Goal: Transaction & Acquisition: Purchase product/service

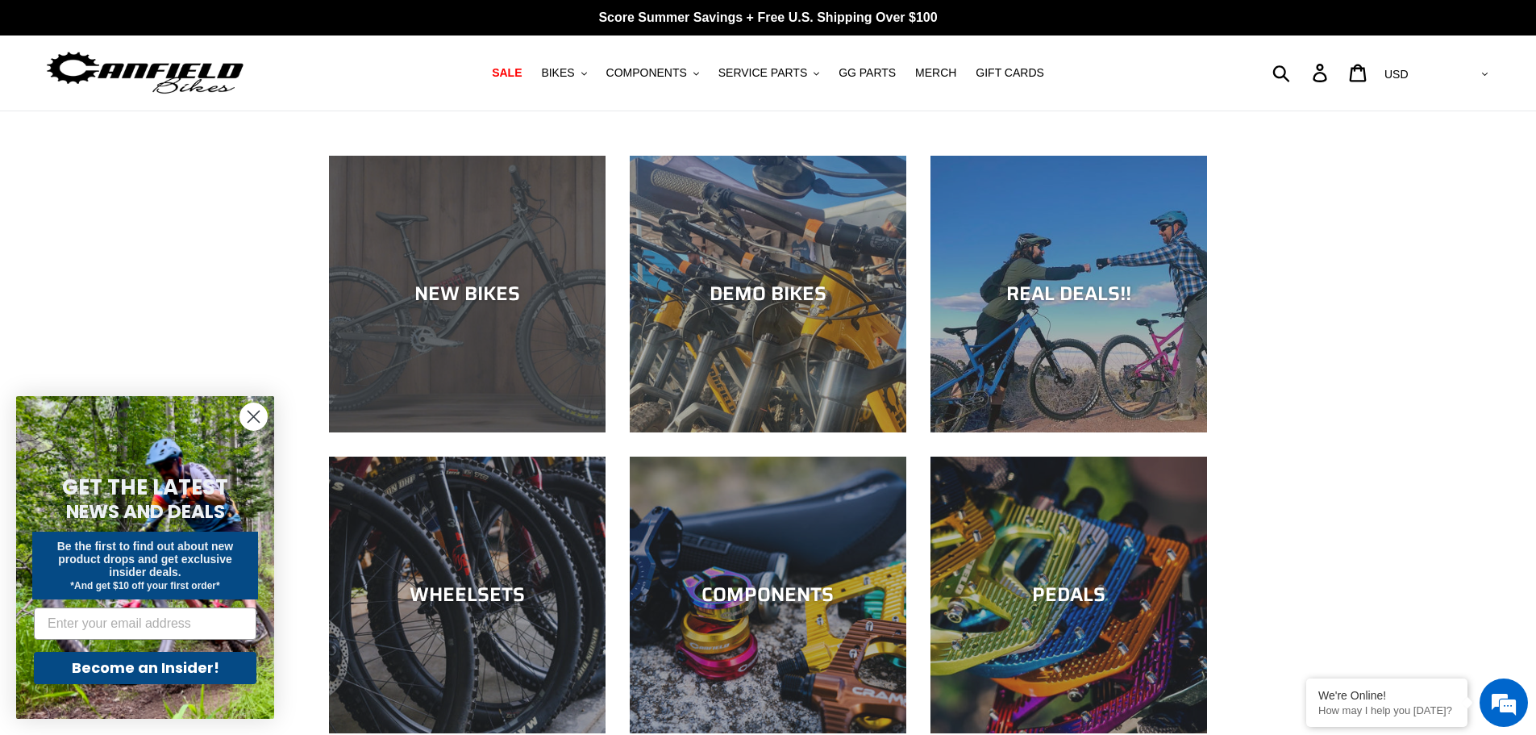
click at [456, 283] on div "NEW BIKES" at bounding box center [467, 293] width 277 height 23
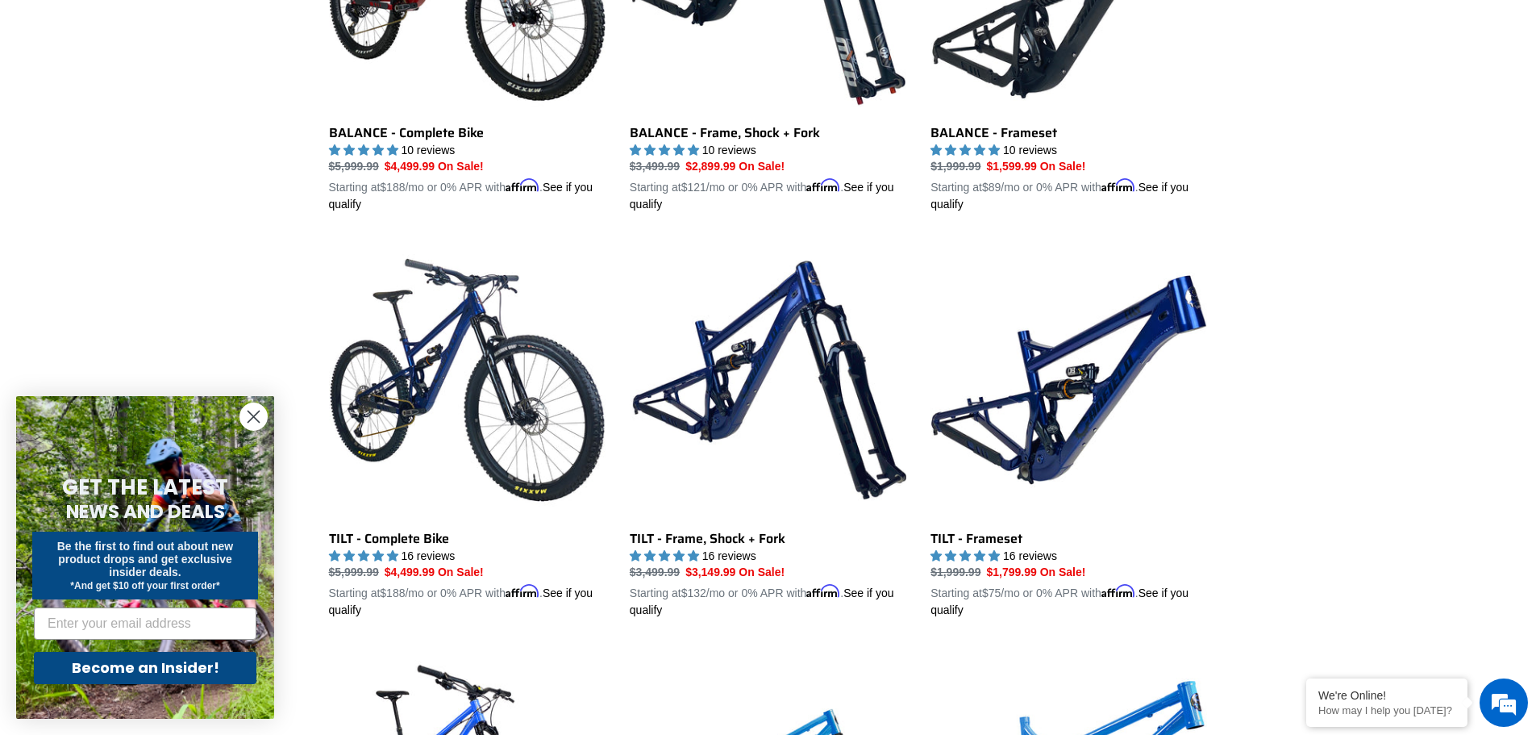
scroll to position [1935, 0]
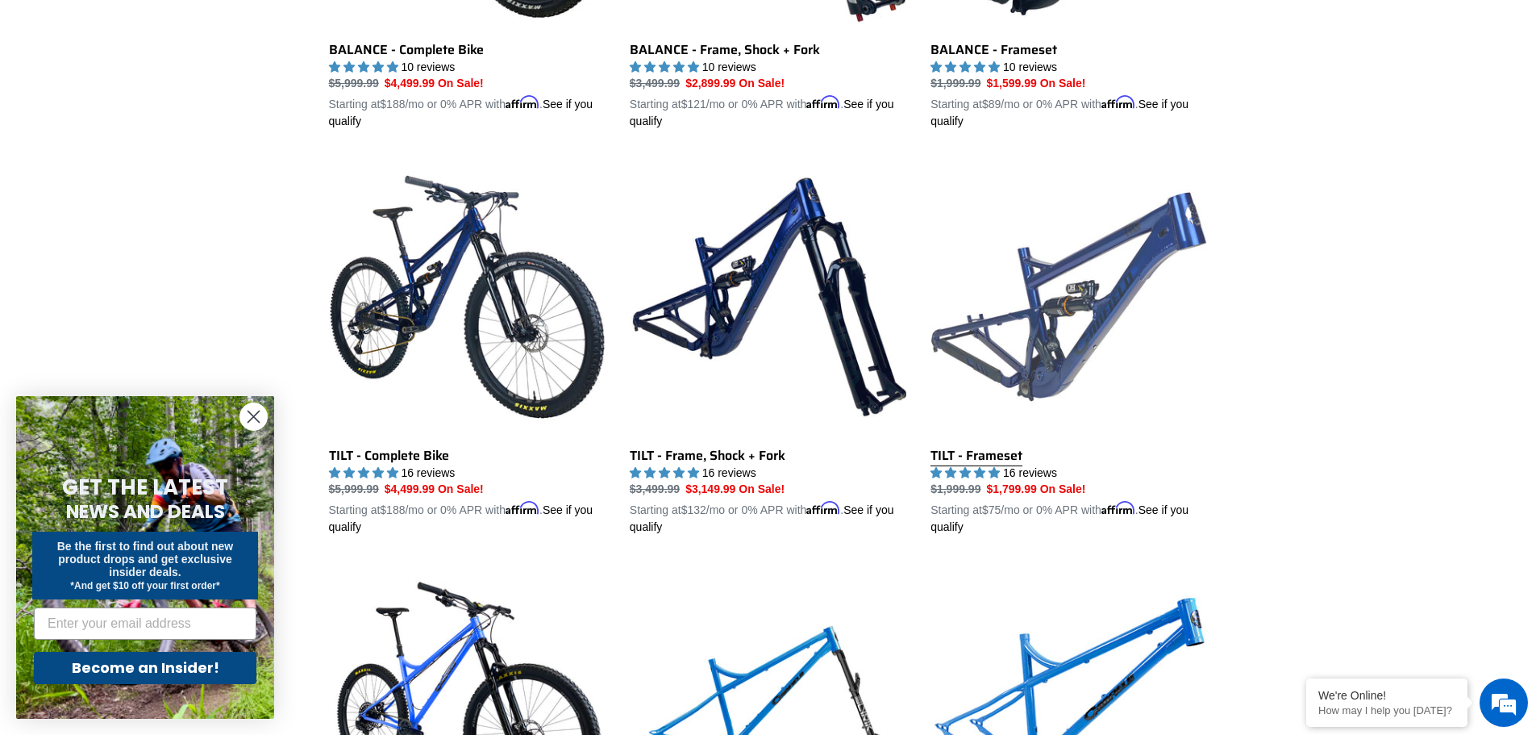
click at [963, 453] on link "TILT - Frameset" at bounding box center [1069, 346] width 277 height 377
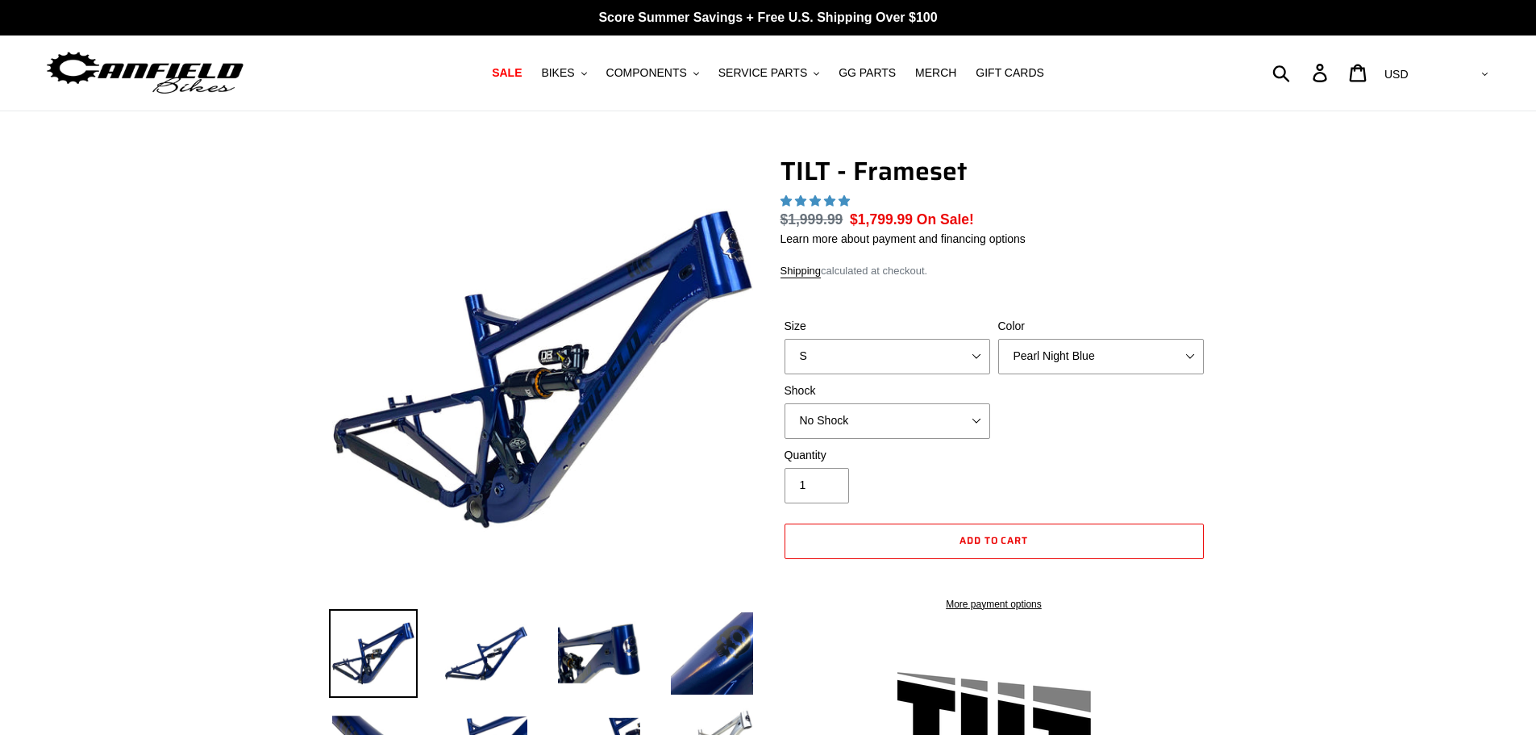
select select "highest-rating"
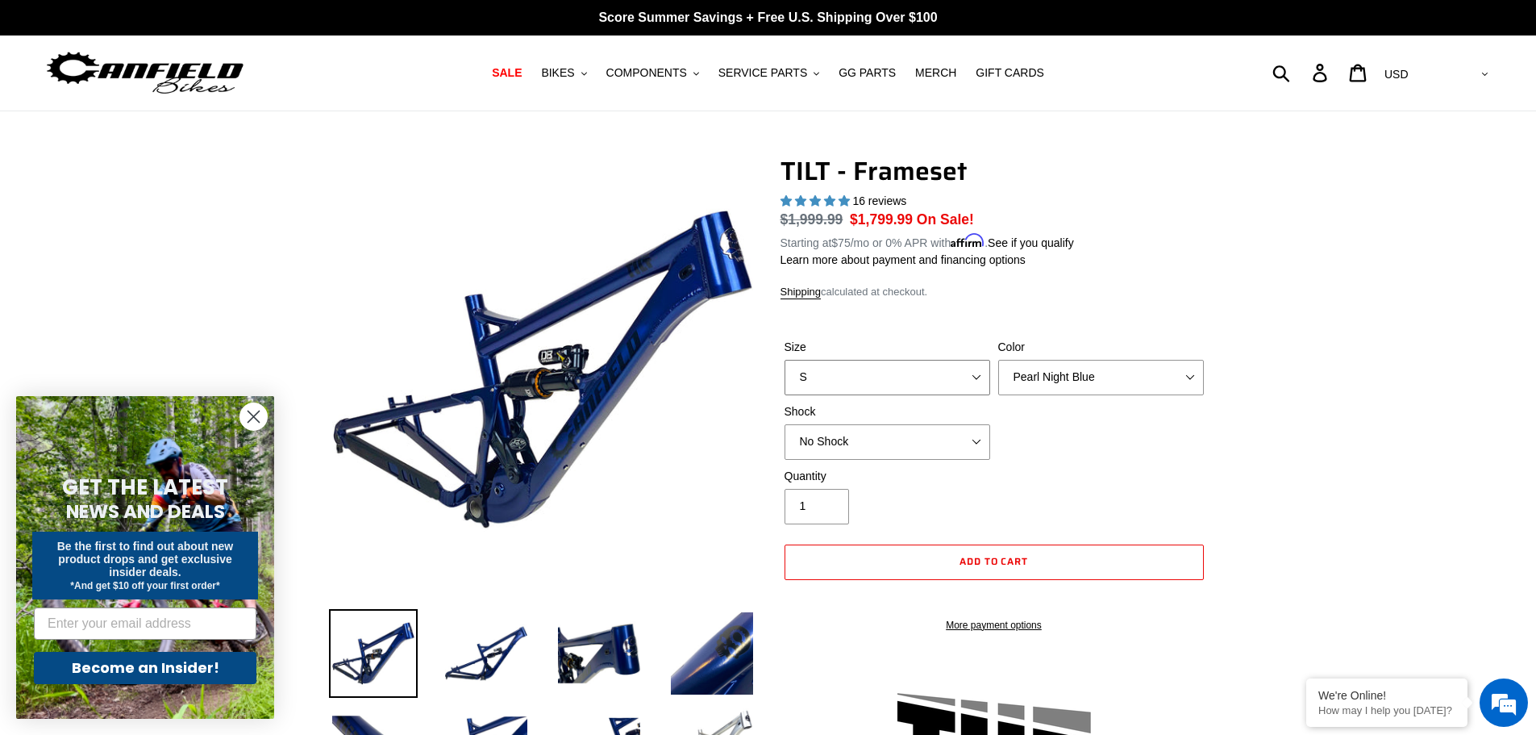
click at [984, 371] on select "S M L XL" at bounding box center [888, 377] width 206 height 35
select select "M"
click at [785, 360] on select "S M L XL" at bounding box center [888, 377] width 206 height 35
click at [1190, 373] on select "Pearl Night Blue Stealth Silver" at bounding box center [1101, 377] width 206 height 35
click at [998, 360] on select "Pearl Night Blue Stealth Silver" at bounding box center [1101, 377] width 206 height 35
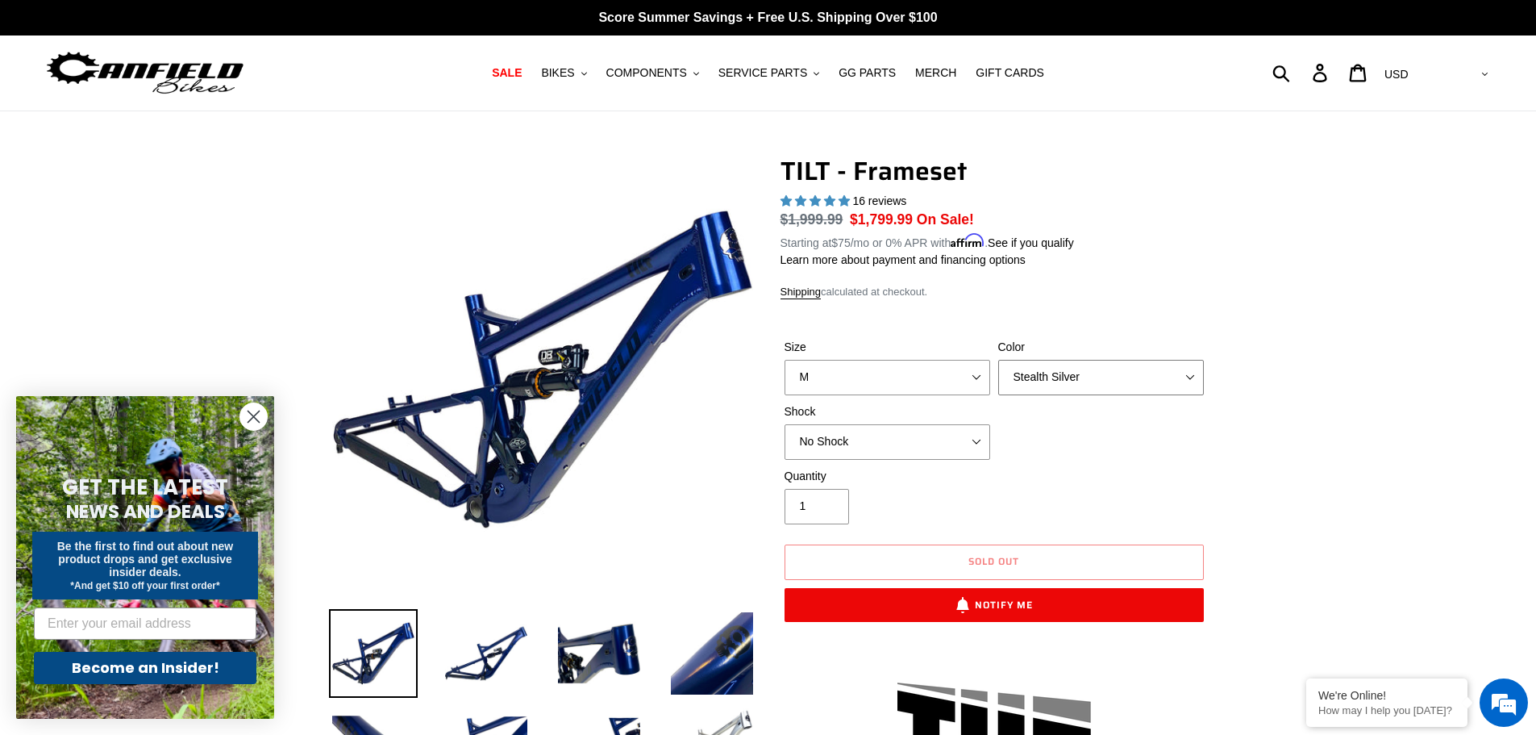
click at [1183, 380] on select "Pearl Night Blue Stealth Silver" at bounding box center [1101, 377] width 206 height 35
select select "Pearl Night Blue"
click at [998, 360] on select "Pearl Night Blue Stealth Silver" at bounding box center [1101, 377] width 206 height 35
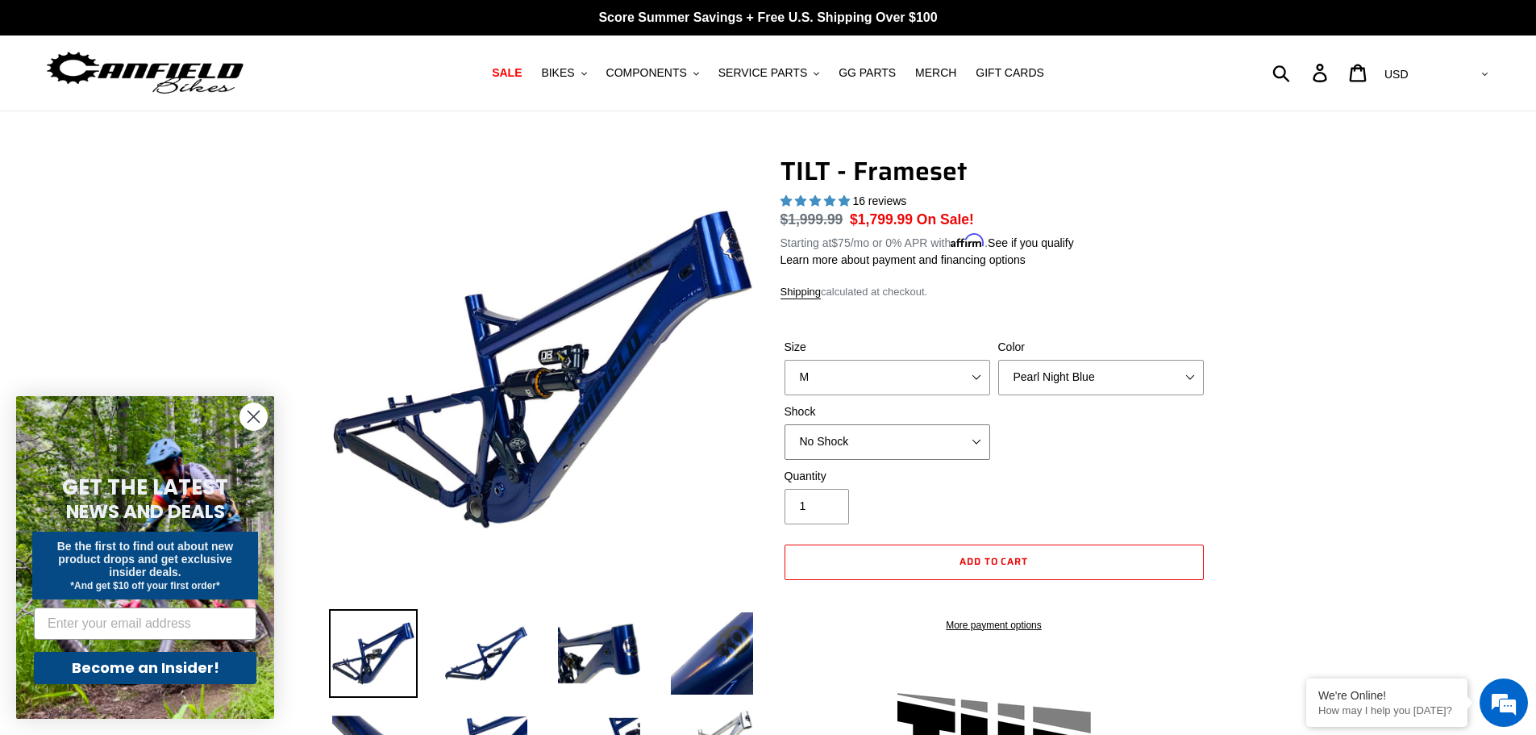
click at [966, 437] on select "No Shock Cane Creek DB Kitsuma Air RockShox Deluxe Ultimate Fox FLOAT X EXT Sto…" at bounding box center [888, 441] width 206 height 35
select select "Fox FLOAT X"
click at [785, 424] on select "No Shock Cane Creek DB Kitsuma Air RockShox Deluxe Ultimate Fox FLOAT X EXT Sto…" at bounding box center [888, 441] width 206 height 35
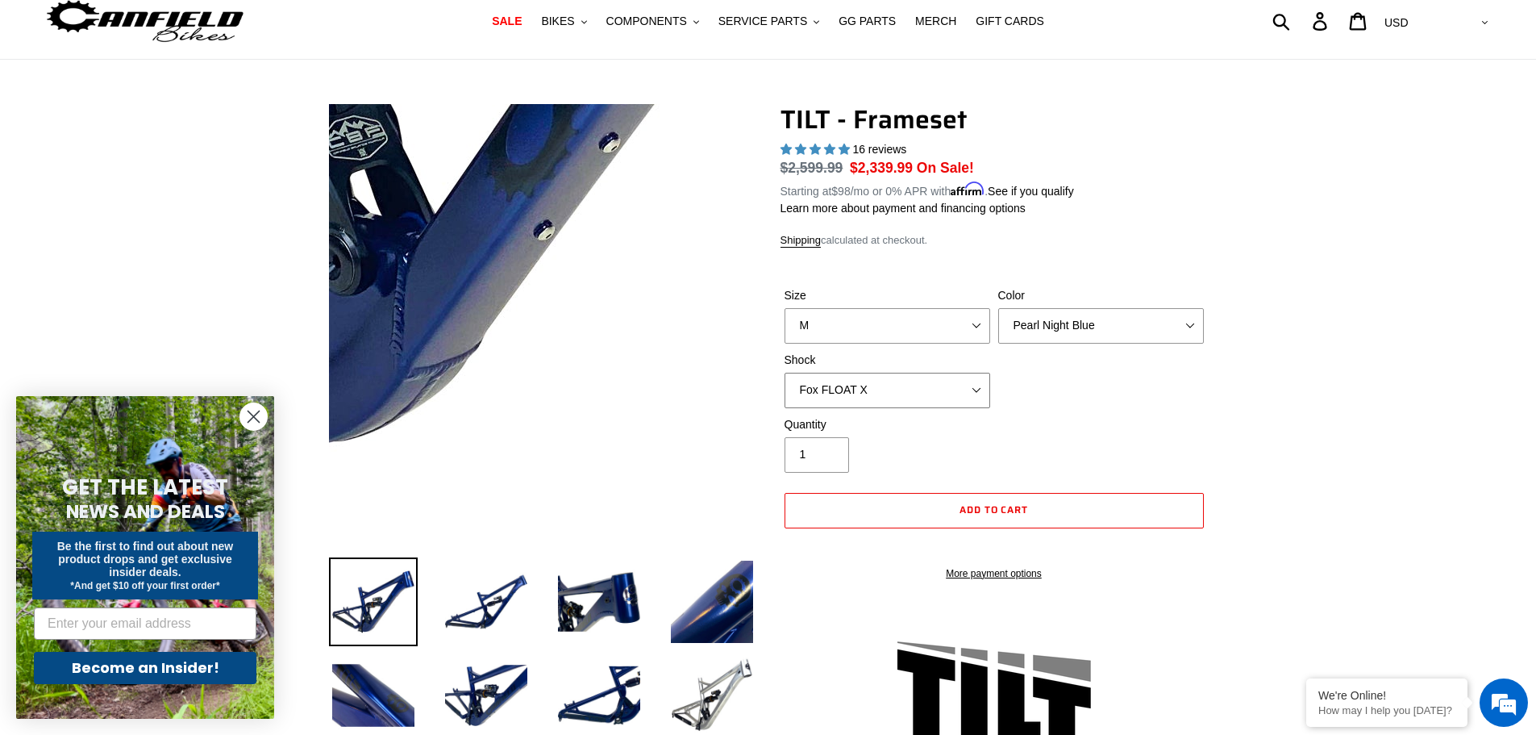
scroll to position [81, 0]
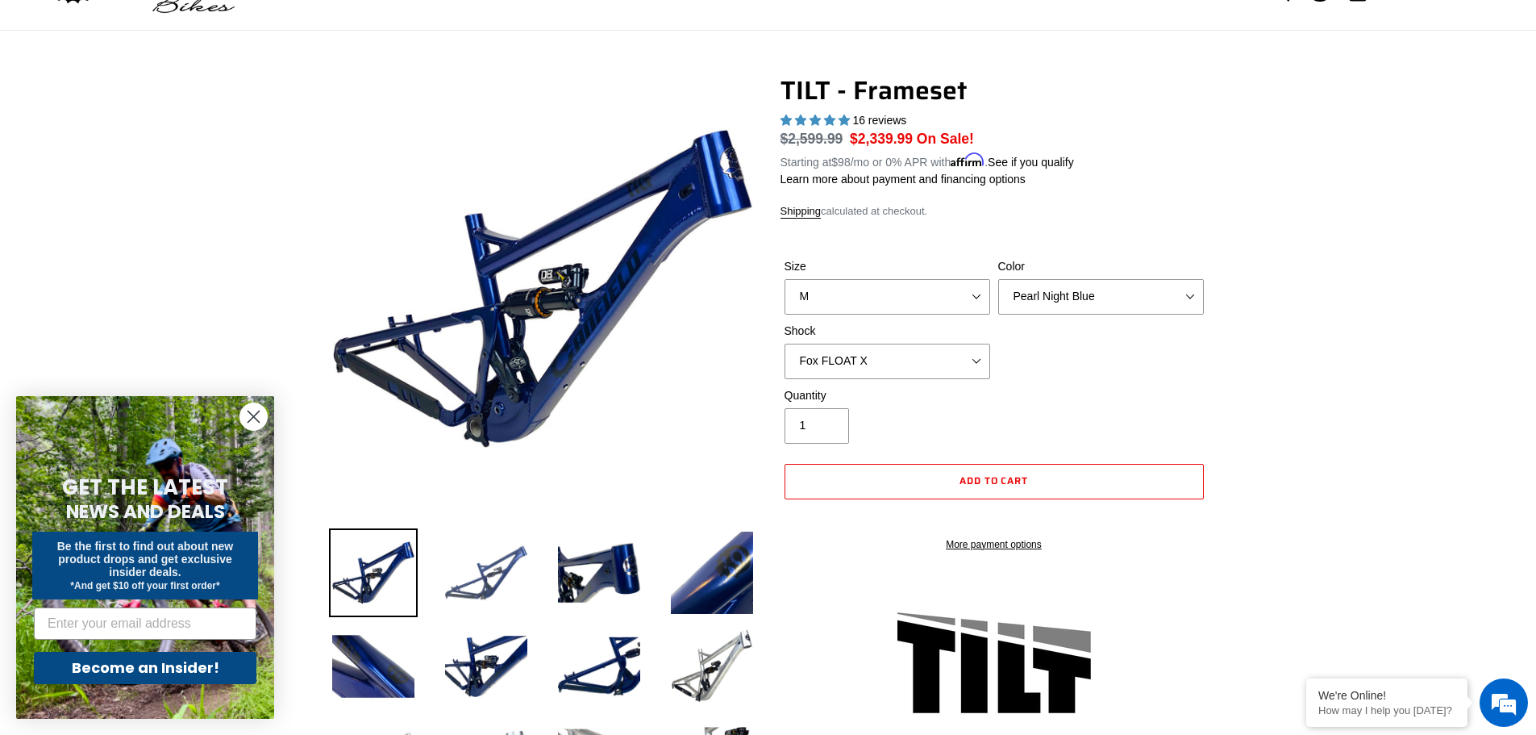
click at [494, 572] on img at bounding box center [486, 572] width 89 height 89
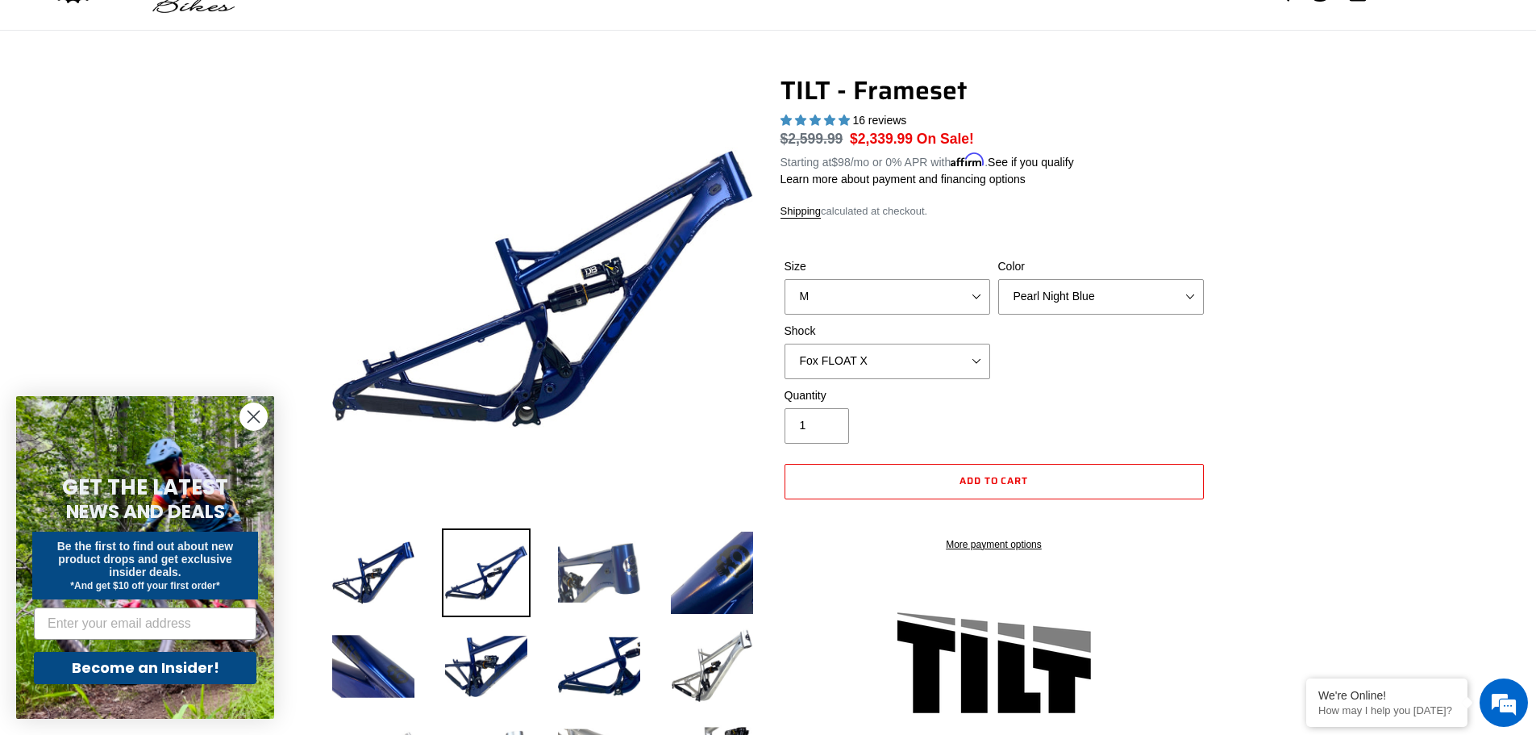
click at [600, 574] on img at bounding box center [599, 572] width 89 height 89
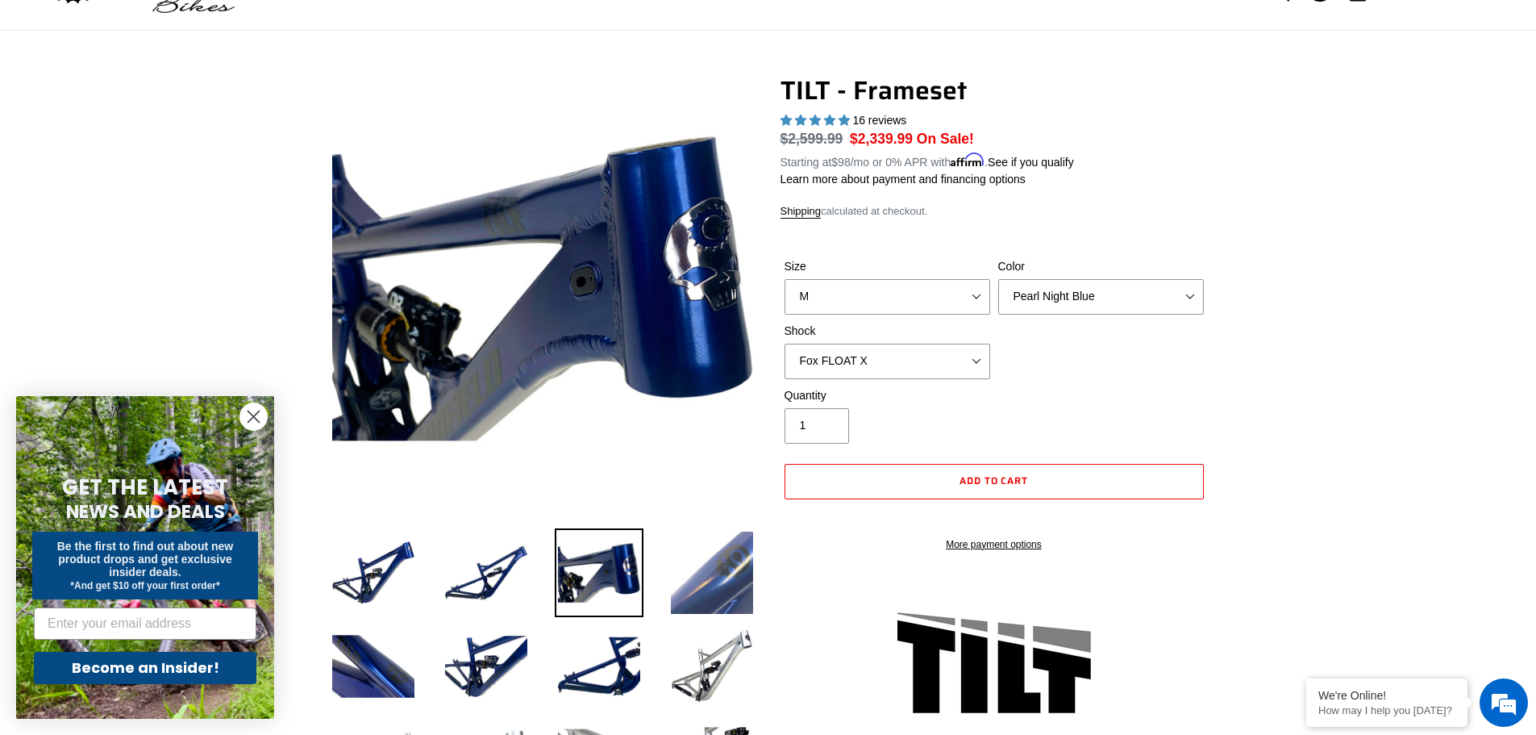
click at [701, 583] on img at bounding box center [712, 572] width 89 height 89
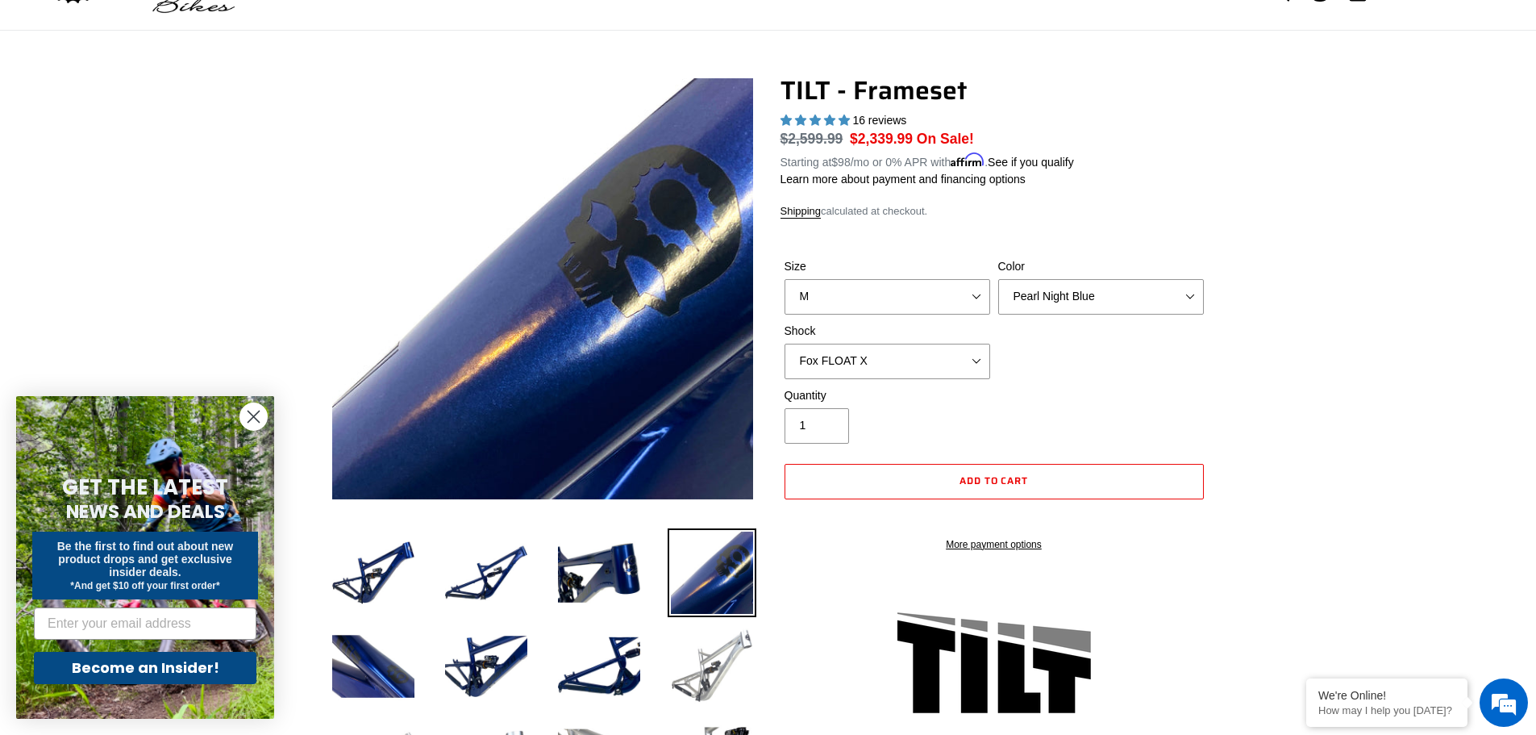
click at [726, 662] on img at bounding box center [712, 666] width 89 height 89
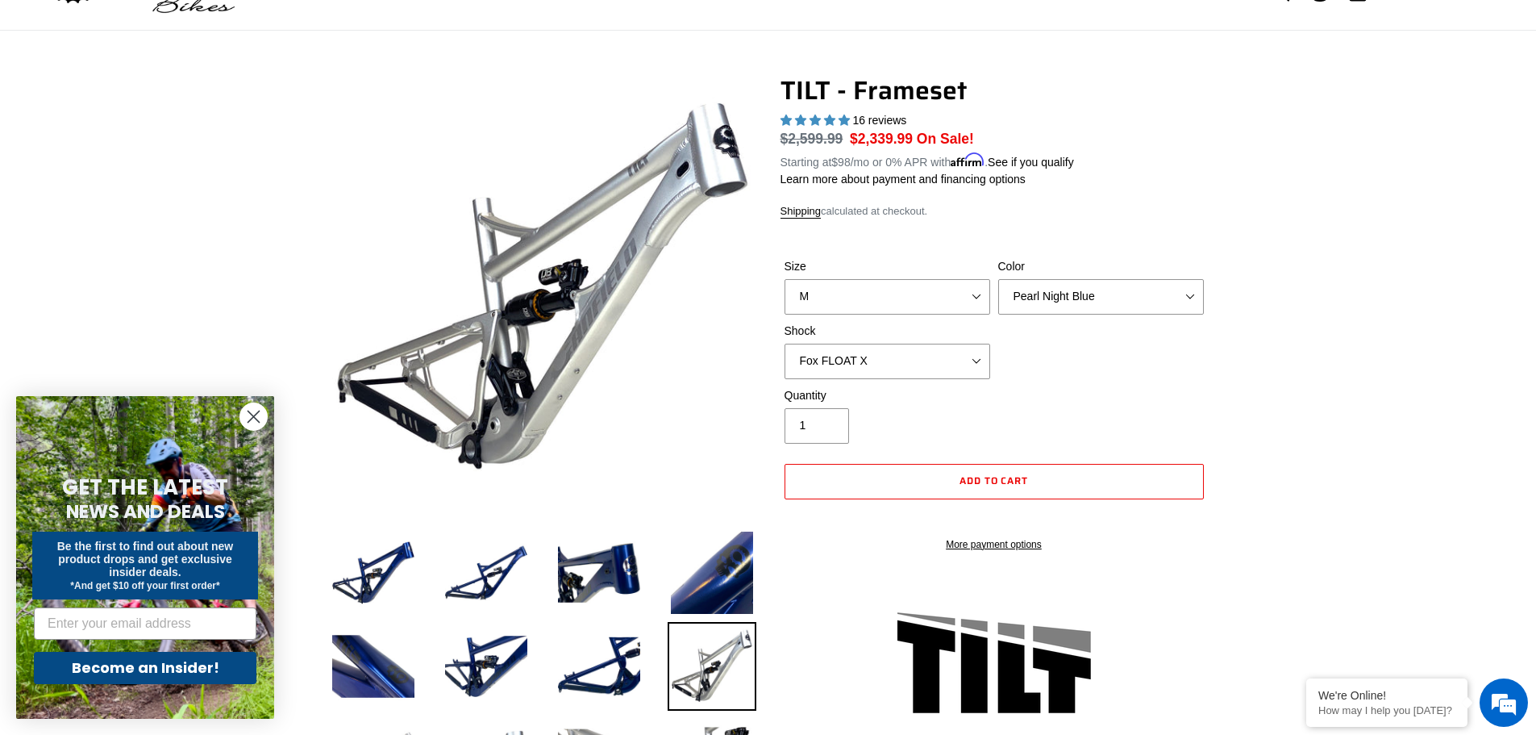
scroll to position [242, 0]
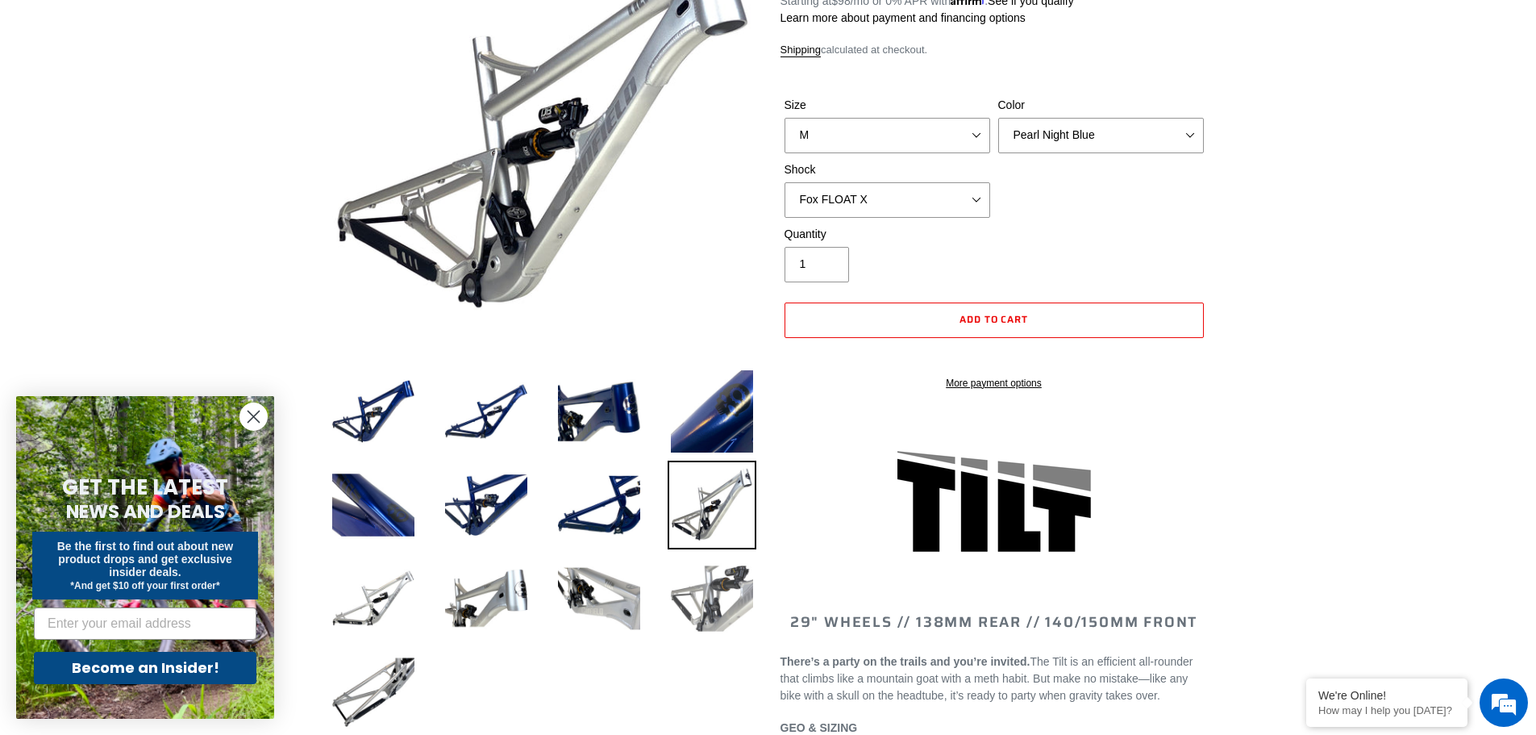
click at [704, 617] on img at bounding box center [712, 598] width 89 height 89
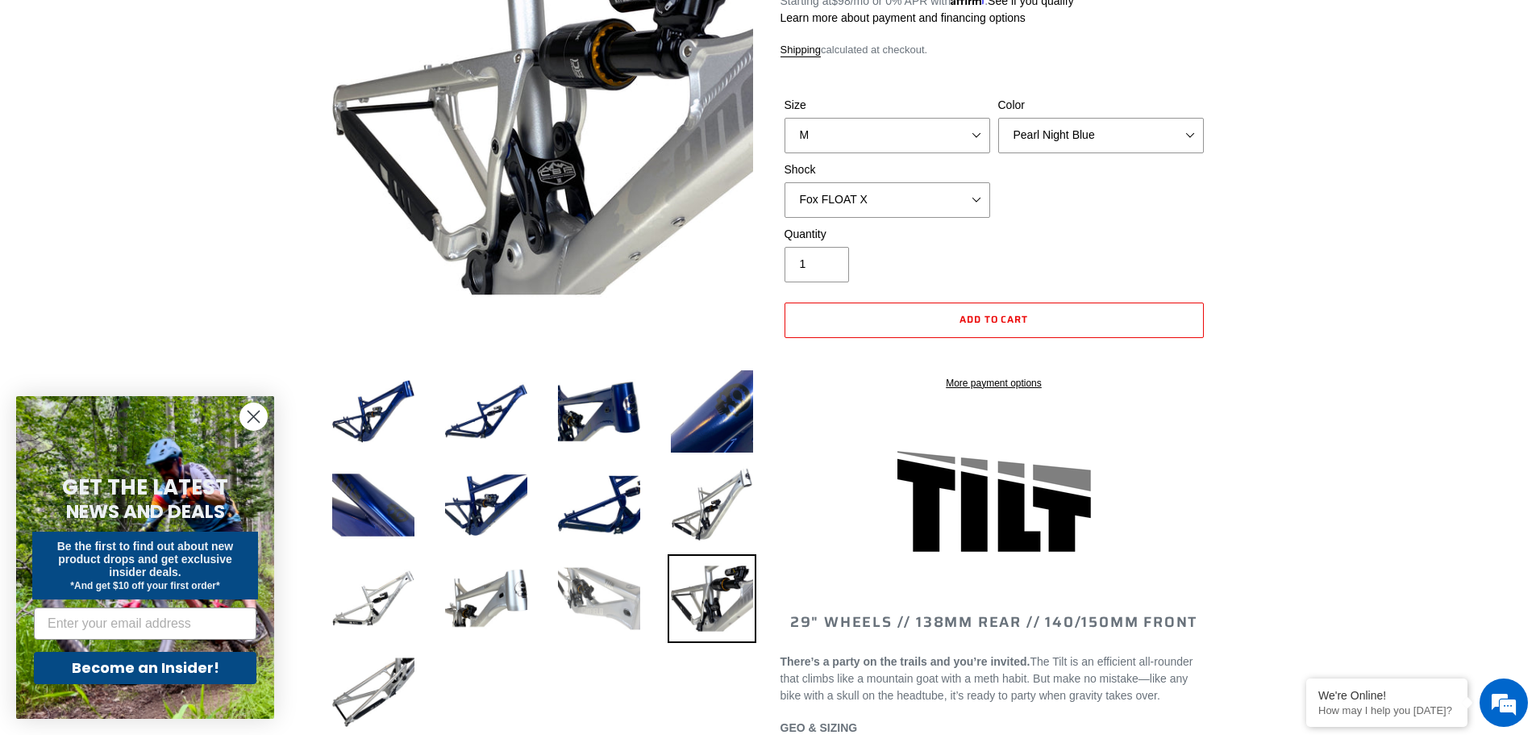
click at [583, 594] on img at bounding box center [599, 598] width 89 height 89
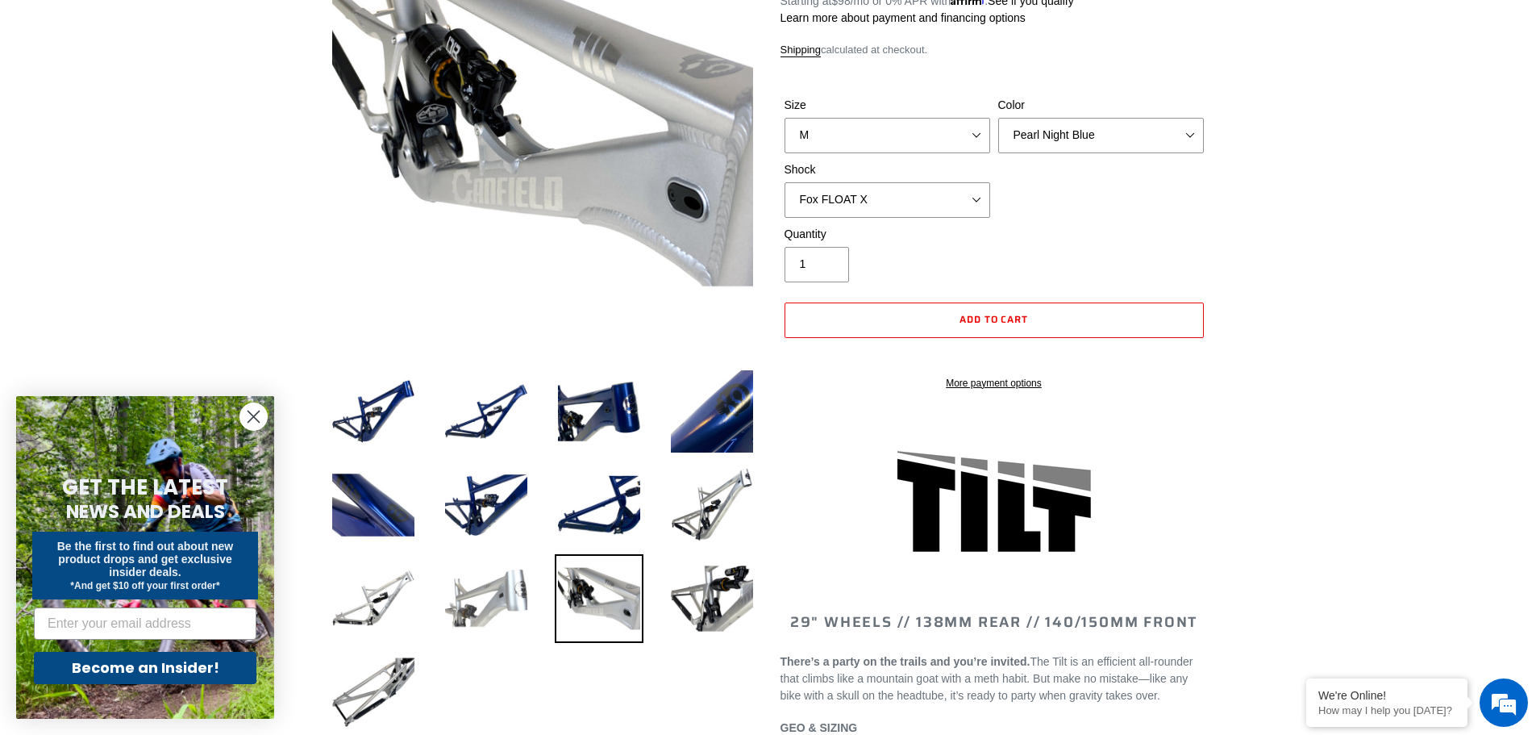
click at [515, 598] on img at bounding box center [486, 598] width 89 height 89
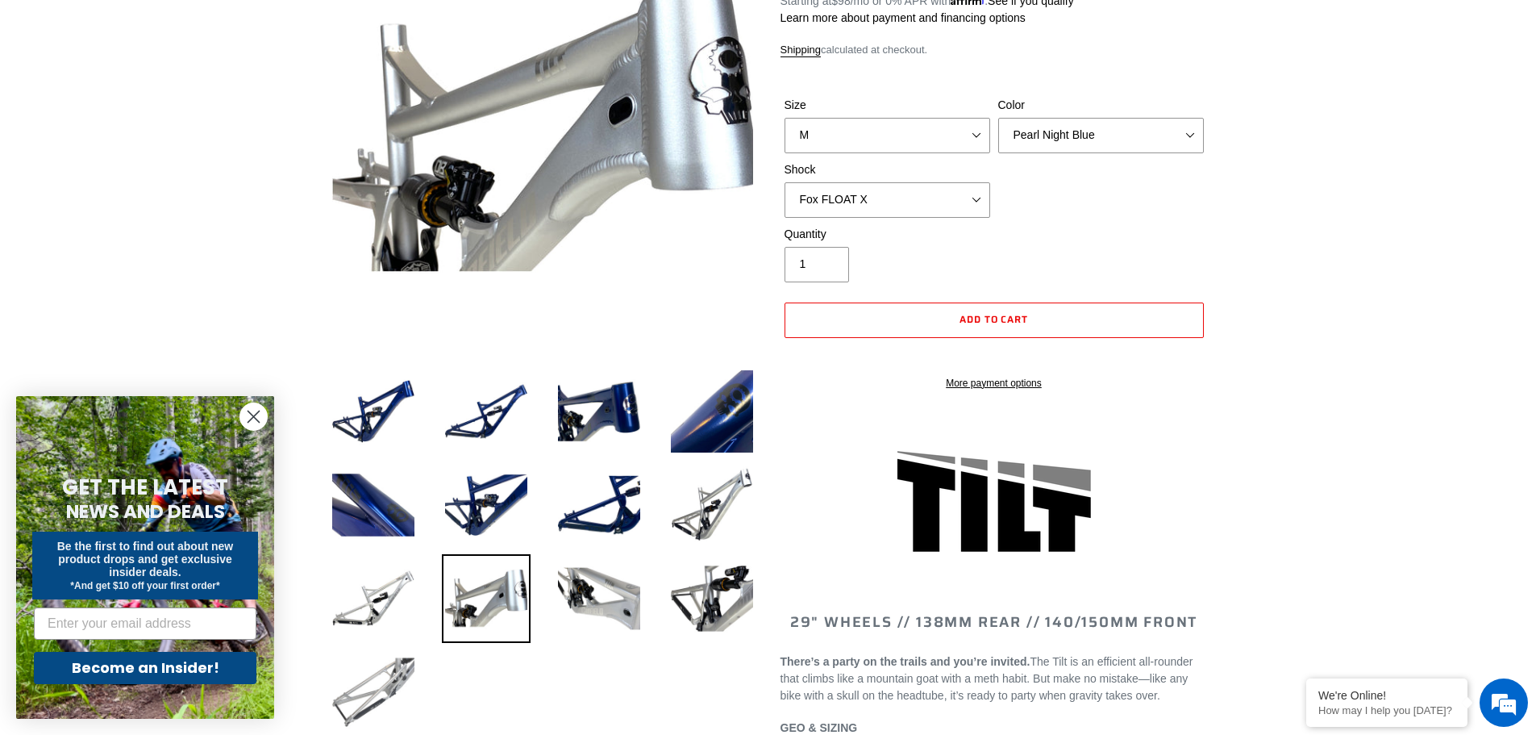
drag, startPoint x: 385, startPoint y: 597, endPoint x: 382, endPoint y: 648, distance: 50.9
click at [384, 597] on img at bounding box center [373, 598] width 89 height 89
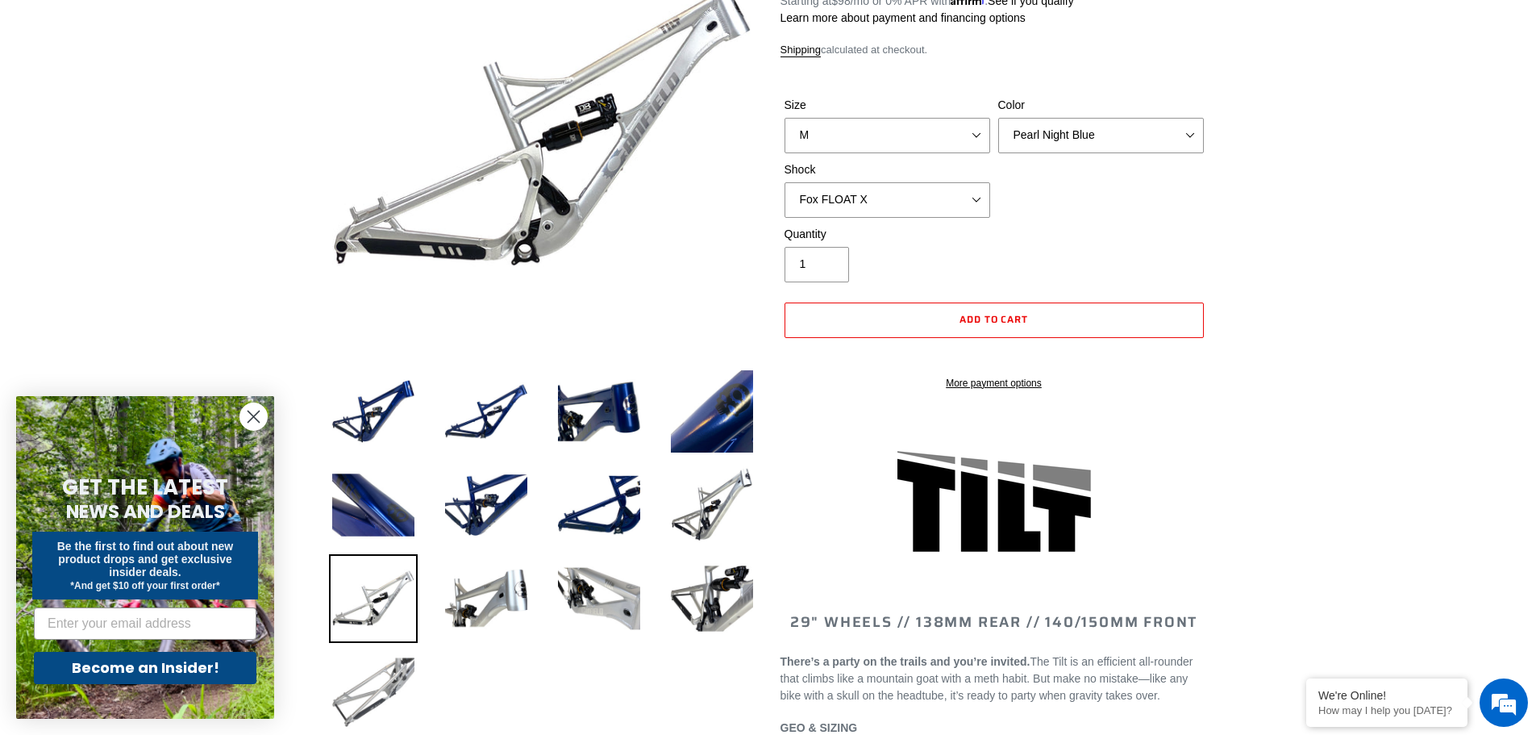
click at [385, 664] on img at bounding box center [373, 692] width 89 height 89
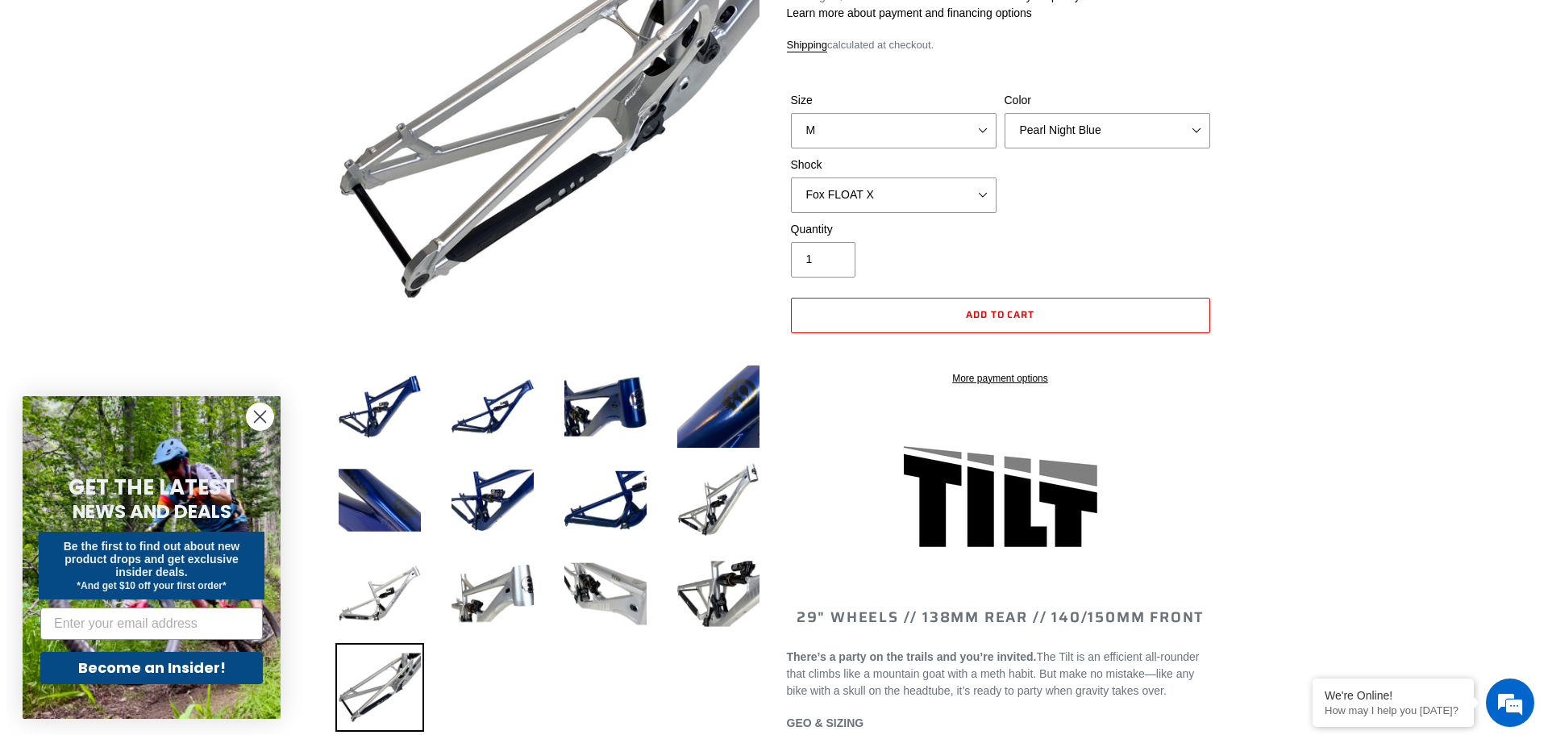
scroll to position [161, 0]
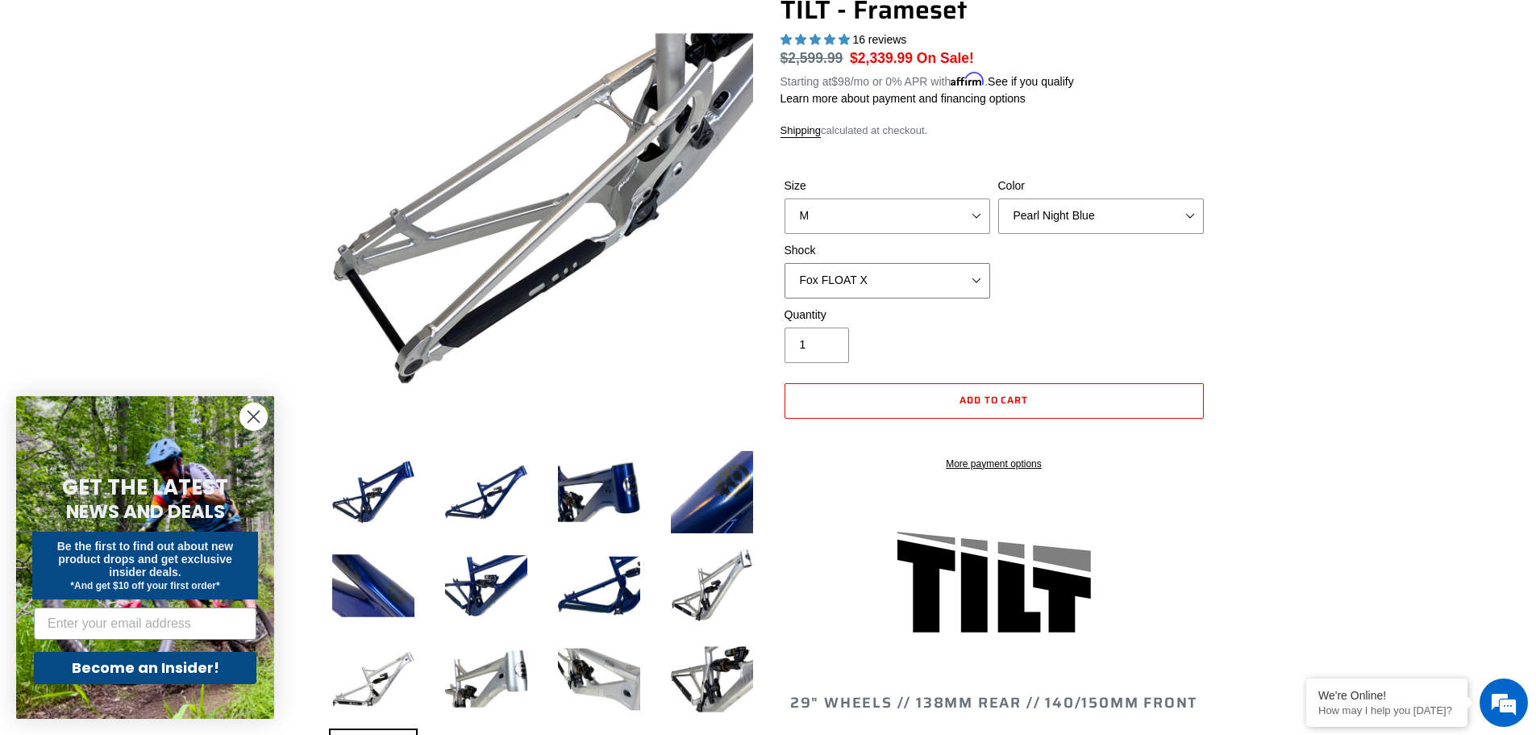
click at [985, 272] on select "No Shock Cane Creek DB Kitsuma Air RockShox Deluxe Ultimate Fox FLOAT X EXT Sto…" at bounding box center [888, 280] width 206 height 35
click at [785, 263] on select "No Shock Cane Creek DB Kitsuma Air RockShox Deluxe Ultimate Fox FLOAT X EXT Sto…" at bounding box center [888, 280] width 206 height 35
click at [1152, 306] on div "Quantity 1" at bounding box center [994, 338] width 427 height 65
click at [1019, 396] on span "Add to cart" at bounding box center [994, 399] width 69 height 15
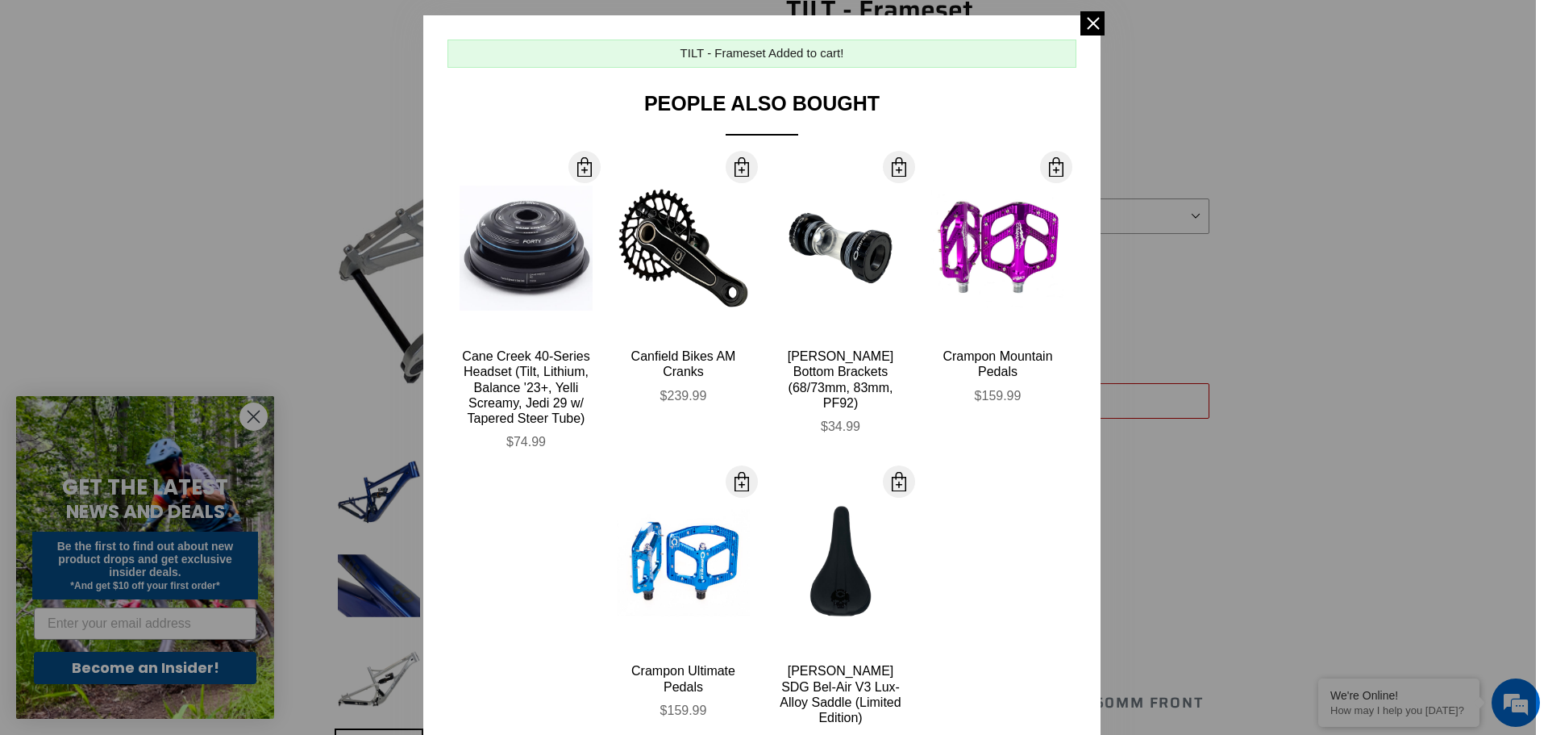
scroll to position [0, 0]
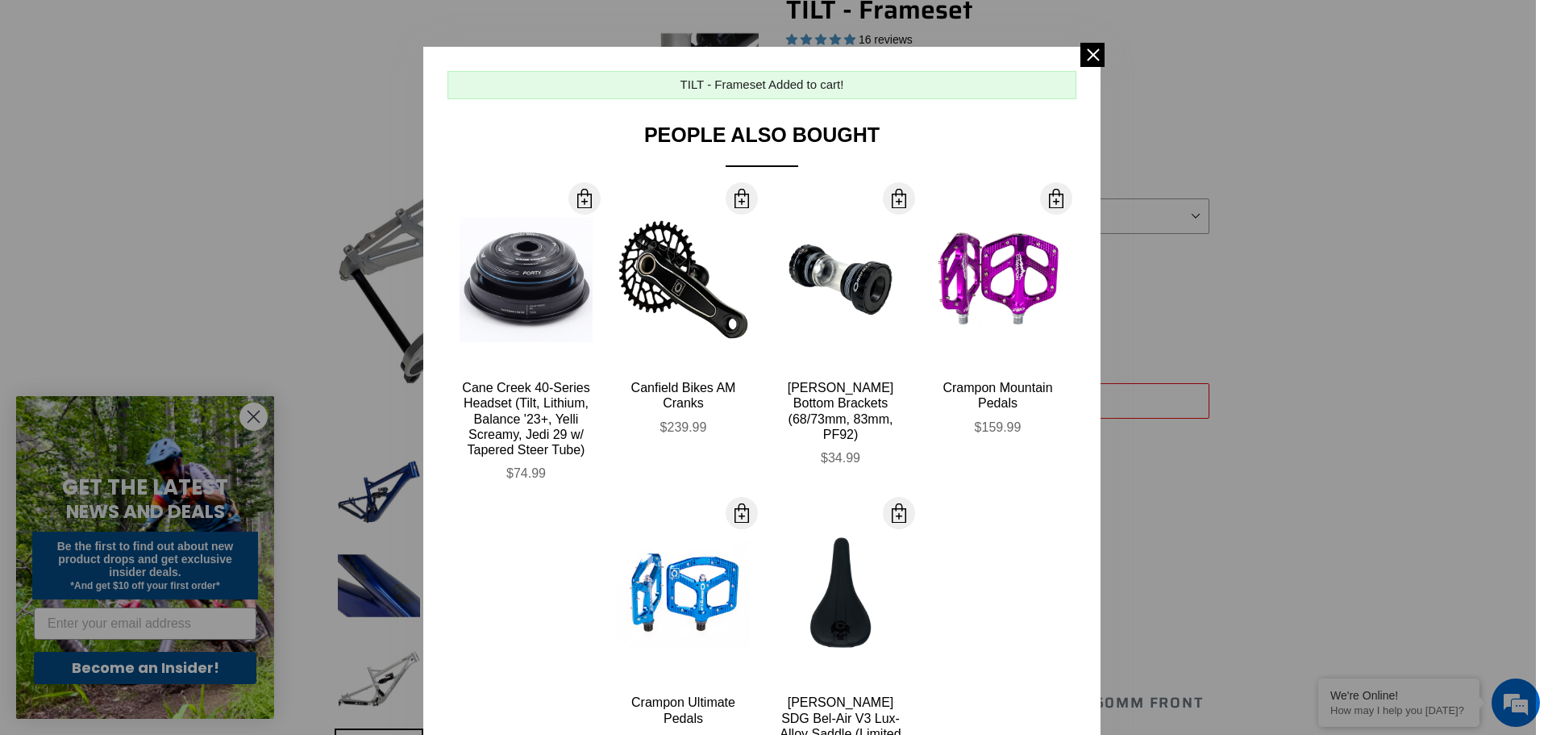
drag, startPoint x: 913, startPoint y: 60, endPoint x: 1465, endPoint y: 102, distance: 554.0
click at [1465, 102] on div "TILT - Frameset Added to cart! People Also Bought More Info Cane Creek 40-Serie…" at bounding box center [762, 367] width 1548 height 735
click at [1094, 52] on span at bounding box center [1093, 55] width 24 height 24
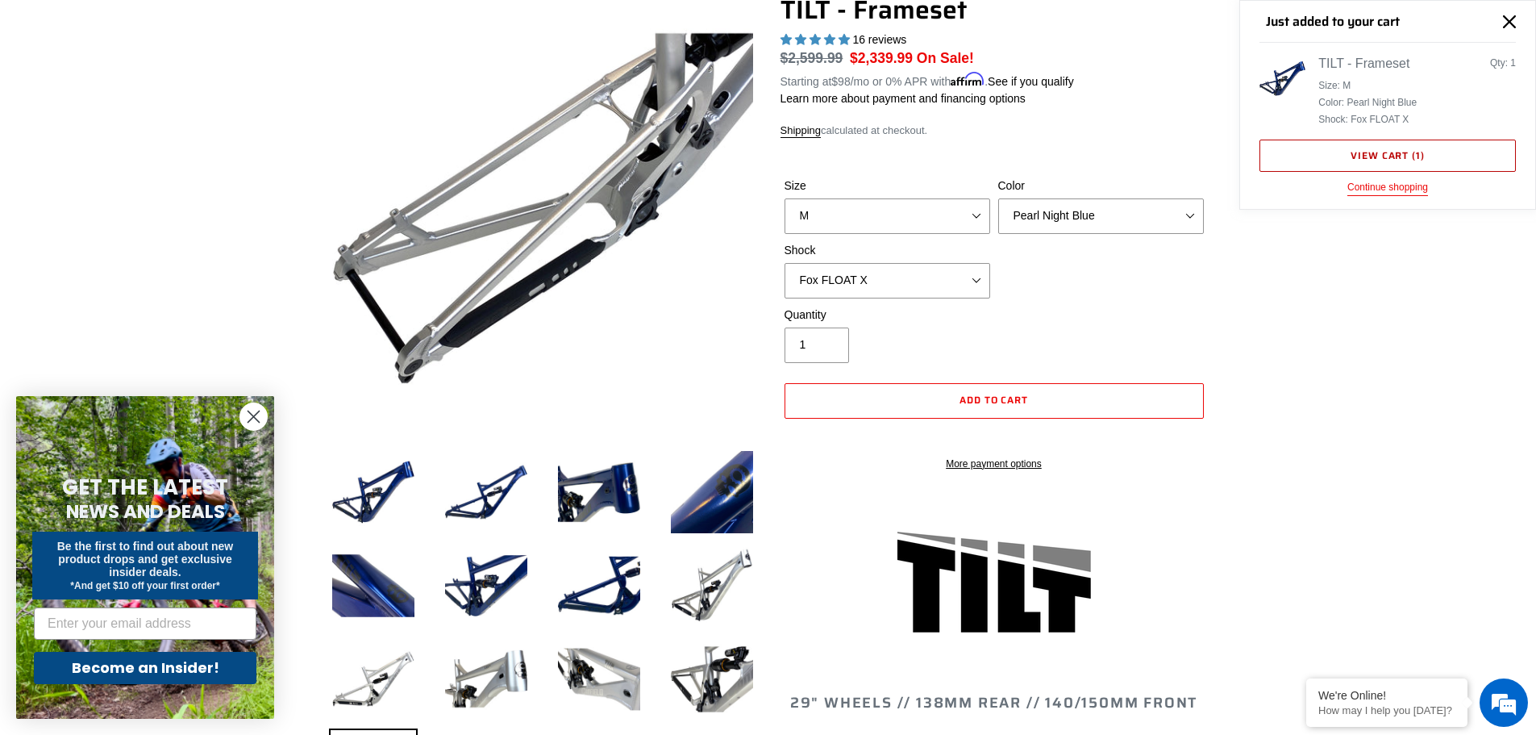
click at [1377, 155] on link "View cart ( 1 )" at bounding box center [1388, 156] width 256 height 32
